Goal: Information Seeking & Learning: Check status

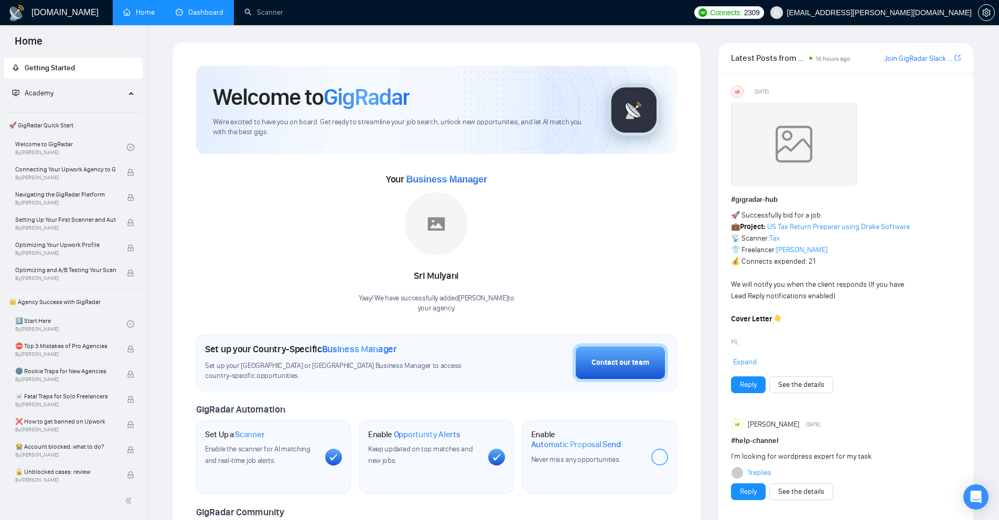
click at [216, 17] on link "Dashboard" at bounding box center [200, 12] width 48 height 9
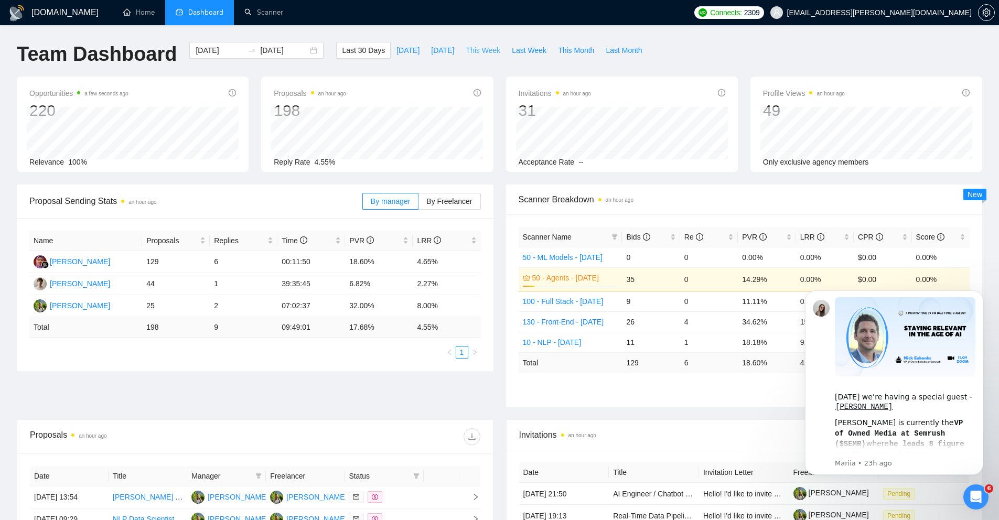
click at [486, 51] on span "This Week" at bounding box center [483, 51] width 35 height 12
type input "[DATE]"
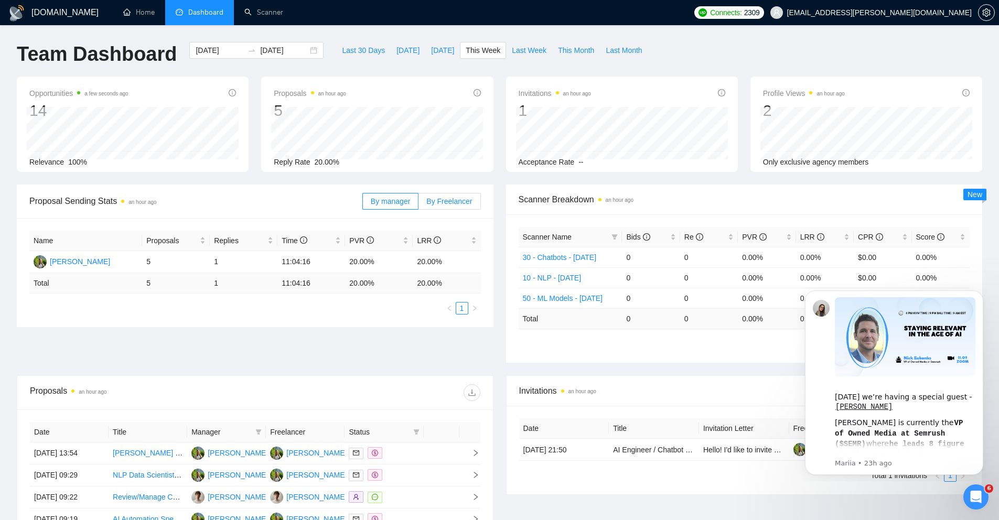
click at [452, 200] on span "By Freelancer" at bounding box center [450, 201] width 46 height 8
click at [419, 204] on input "By Freelancer" at bounding box center [419, 204] width 0 height 0
click at [543, 52] on span "Last Week" at bounding box center [529, 51] width 35 height 12
type input "[DATE]"
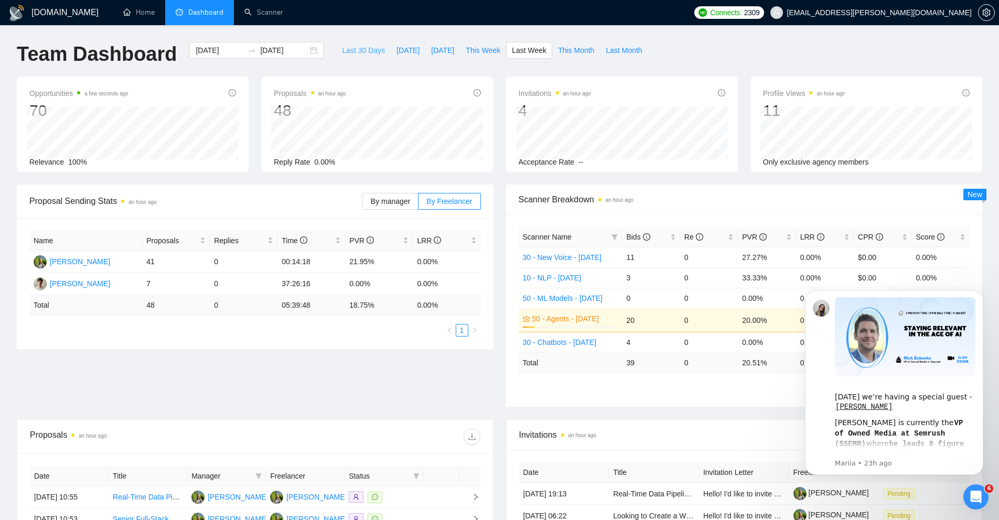
click at [364, 46] on span "Last 30 Days" at bounding box center [363, 51] width 43 height 12
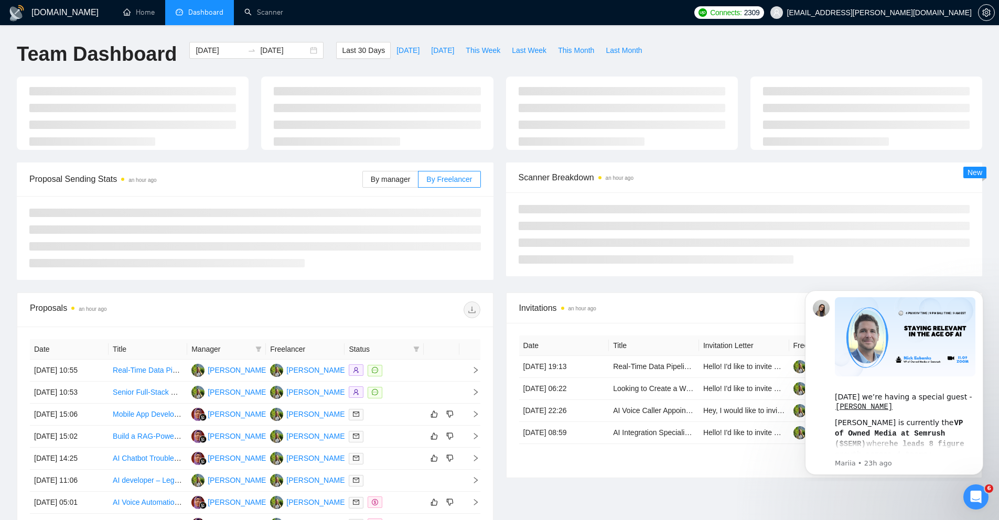
type input "[DATE]"
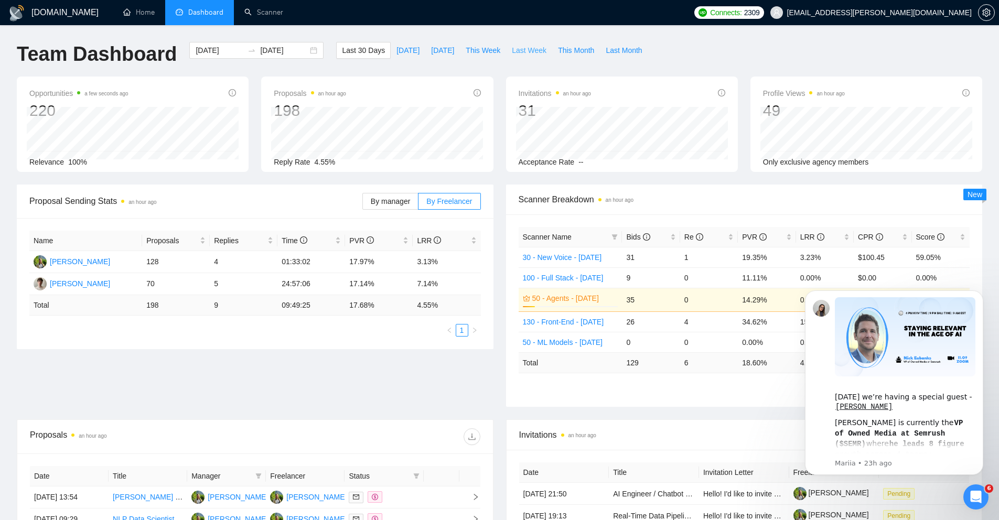
click at [515, 54] on span "Last Week" at bounding box center [529, 51] width 35 height 12
type input "[DATE]"
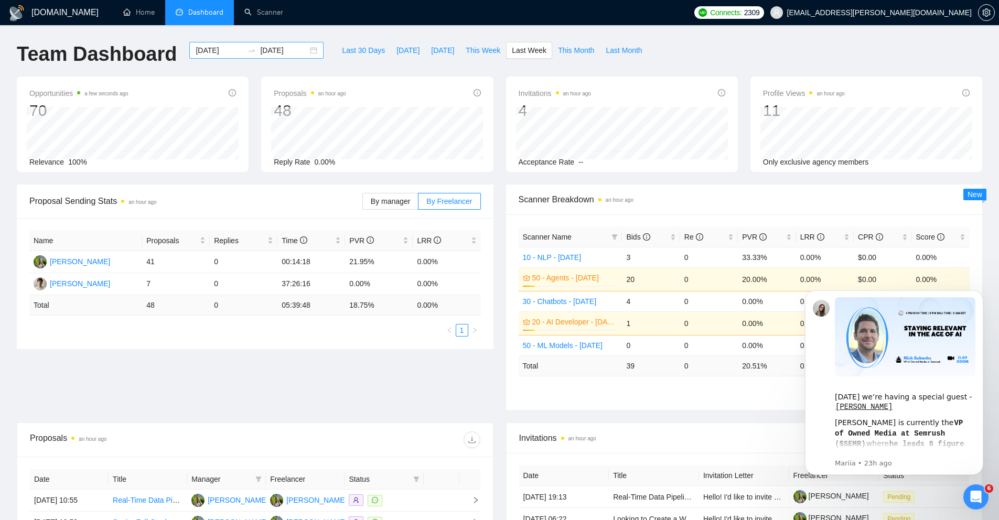
click at [266, 52] on input "[DATE]" at bounding box center [284, 51] width 48 height 12
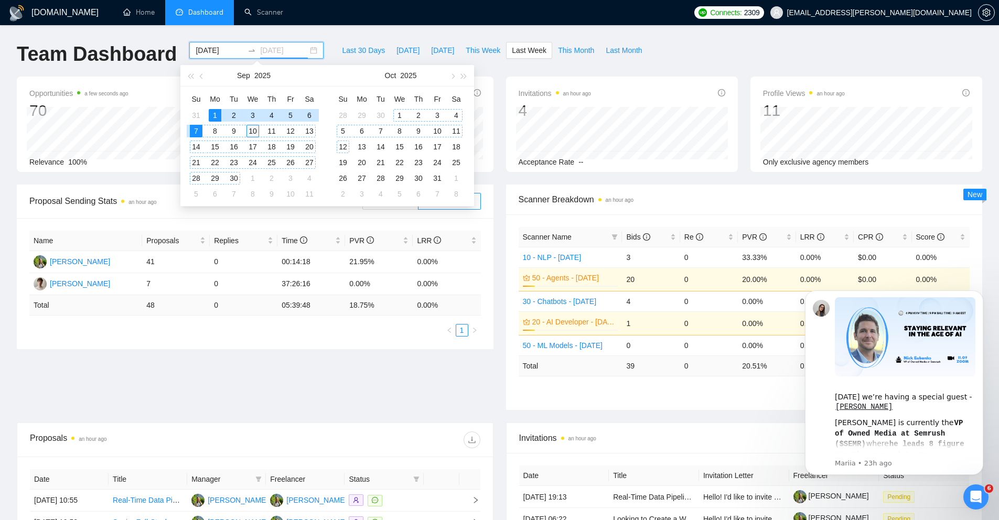
type input "[DATE]"
click at [253, 129] on div "10" at bounding box center [253, 131] width 13 height 13
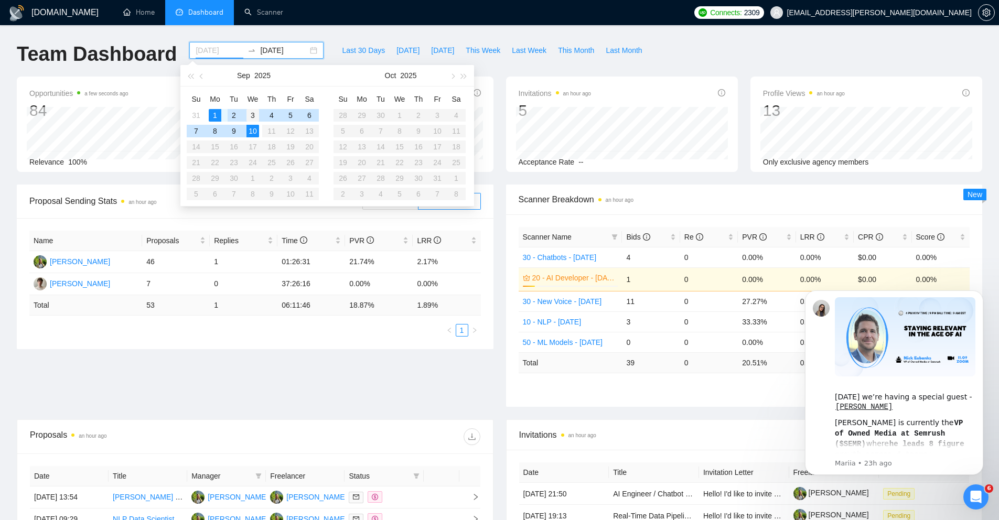
type input "[DATE]"
click at [251, 115] on div "3" at bounding box center [253, 115] width 13 height 13
